Goal: Transaction & Acquisition: Subscribe to service/newsletter

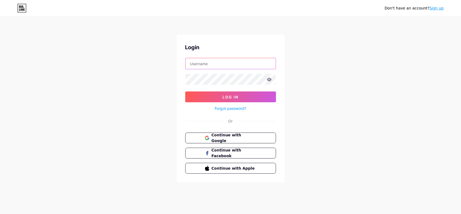
drag, startPoint x: 0, startPoint y: 0, endPoint x: 237, endPoint y: 65, distance: 245.4
click at [237, 65] on input "text" at bounding box center [231, 63] width 90 height 11
click at [205, 113] on div "Login Log In Forgot password? Or Continue with Google Continue with Facebook Co…" at bounding box center [231, 109] width 108 height 148
click at [209, 66] on input "text" at bounding box center [231, 63] width 90 height 11
click at [207, 122] on div "Or" at bounding box center [230, 121] width 91 height 6
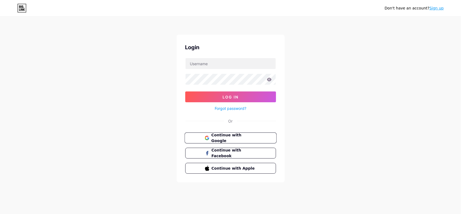
click at [235, 137] on span "Continue with Google" at bounding box center [233, 138] width 45 height 12
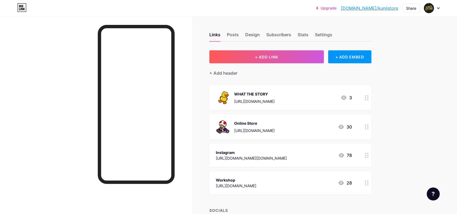
click at [337, 8] on link "Upgrade" at bounding box center [326, 8] width 21 height 4
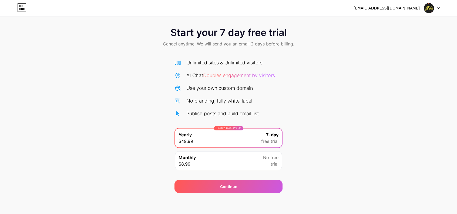
scroll to position [3, 0]
click at [21, 6] on icon at bounding box center [21, 7] width 9 height 9
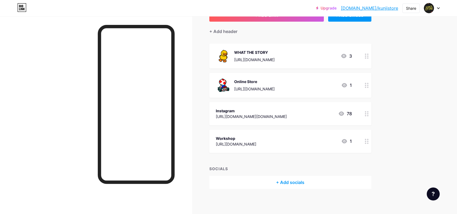
scroll to position [43, 0]
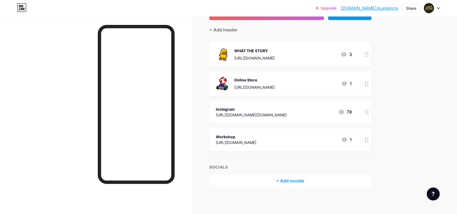
click at [440, 9] on div "Upgrade [DOMAIN_NAME]/kunjis... [DOMAIN_NAME]/kunjistore Share Switch accounts …" at bounding box center [228, 8] width 457 height 10
click at [19, 9] on icon at bounding box center [21, 7] width 9 height 9
click at [25, 7] on icon at bounding box center [21, 7] width 9 height 9
click at [440, 8] on div "Upgrade [DOMAIN_NAME]/kunjis... [DOMAIN_NAME]/kunjistore Share Switch accounts …" at bounding box center [228, 8] width 457 height 10
click at [435, 9] on div at bounding box center [432, 8] width 16 height 10
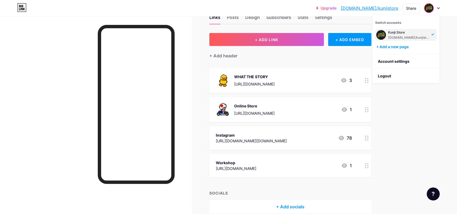
scroll to position [16, 0]
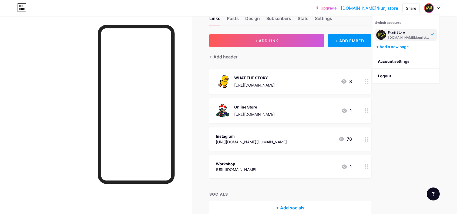
click at [438, 198] on div at bounding box center [433, 193] width 13 height 13
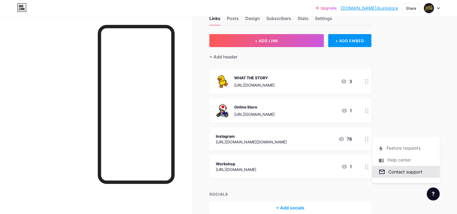
click at [409, 173] on link at bounding box center [406, 172] width 68 height 12
click at [397, 169] on link at bounding box center [406, 172] width 68 height 12
